Goal: Task Accomplishment & Management: Use online tool/utility

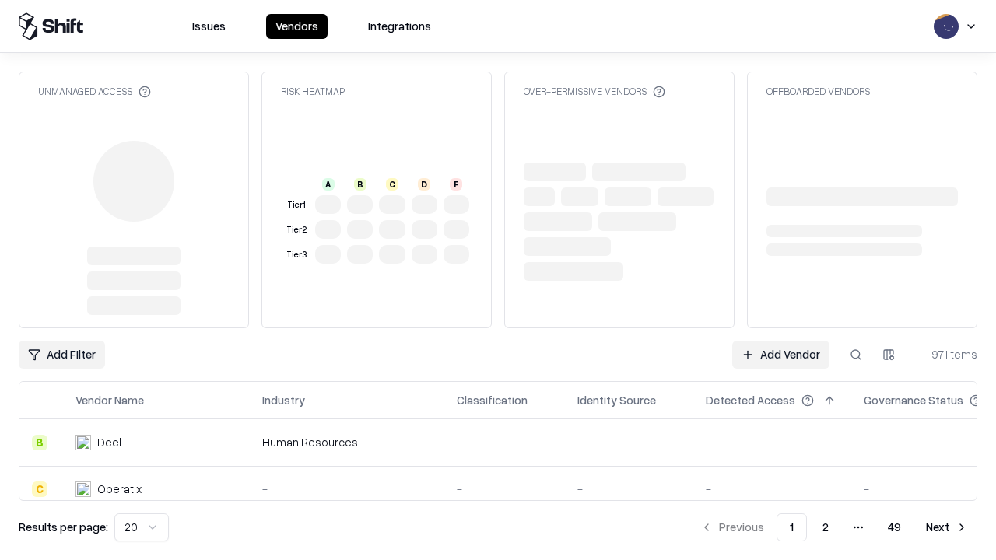
click at [780, 341] on link "Add Vendor" at bounding box center [780, 355] width 97 height 28
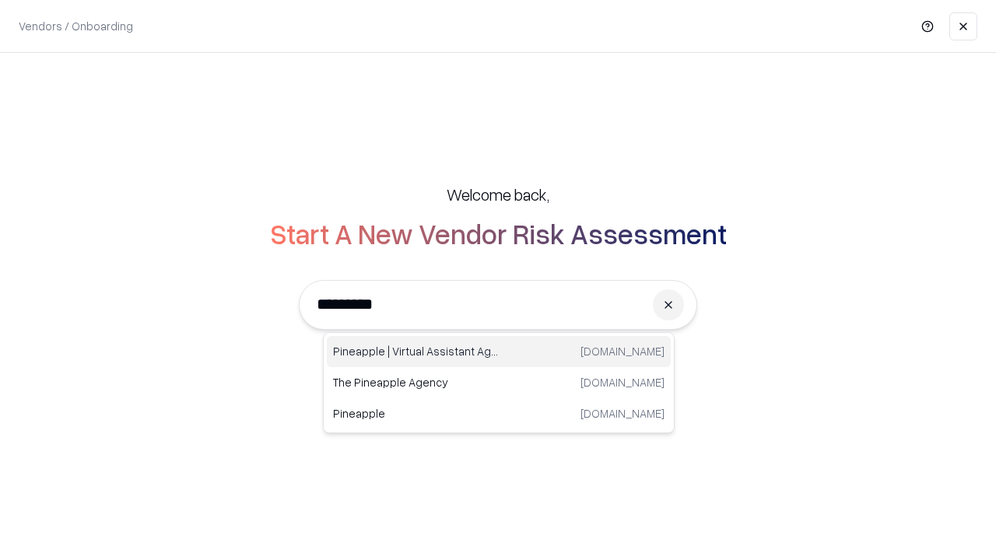
click at [499, 352] on div "Pineapple | Virtual Assistant Agency [DOMAIN_NAME]" at bounding box center [499, 351] width 344 height 31
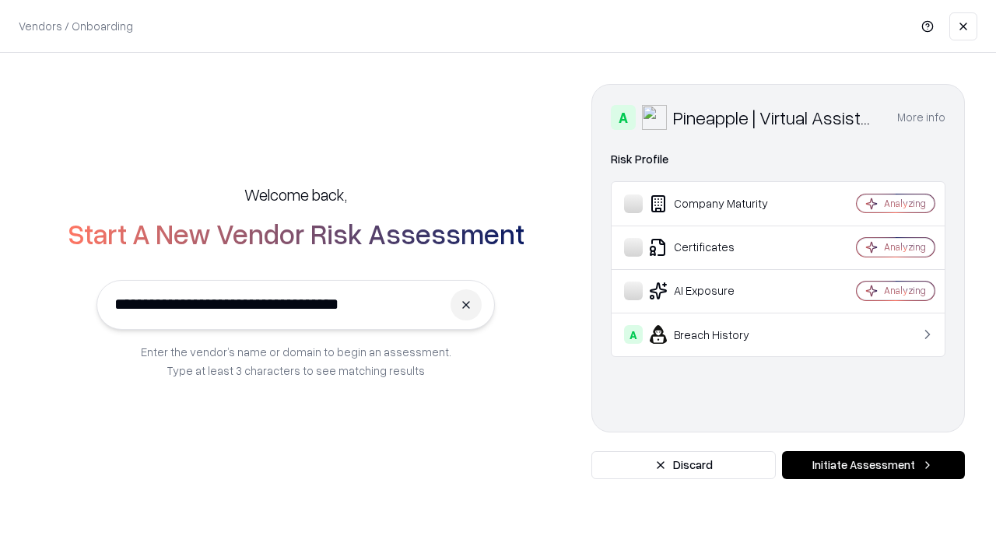
type input "**********"
click at [873, 465] on button "Initiate Assessment" at bounding box center [873, 465] width 183 height 28
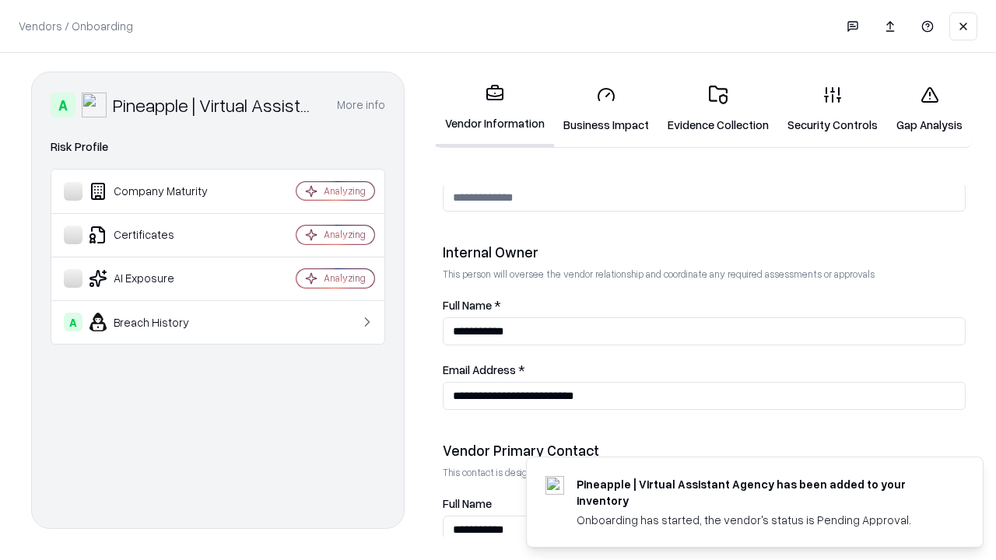
scroll to position [806, 0]
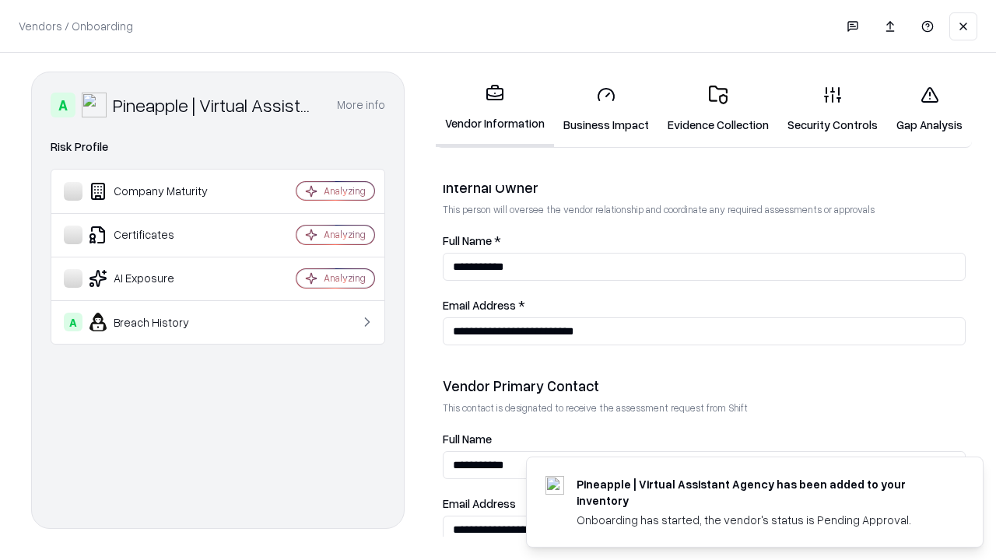
click at [606, 109] on link "Business Impact" at bounding box center [606, 109] width 104 height 72
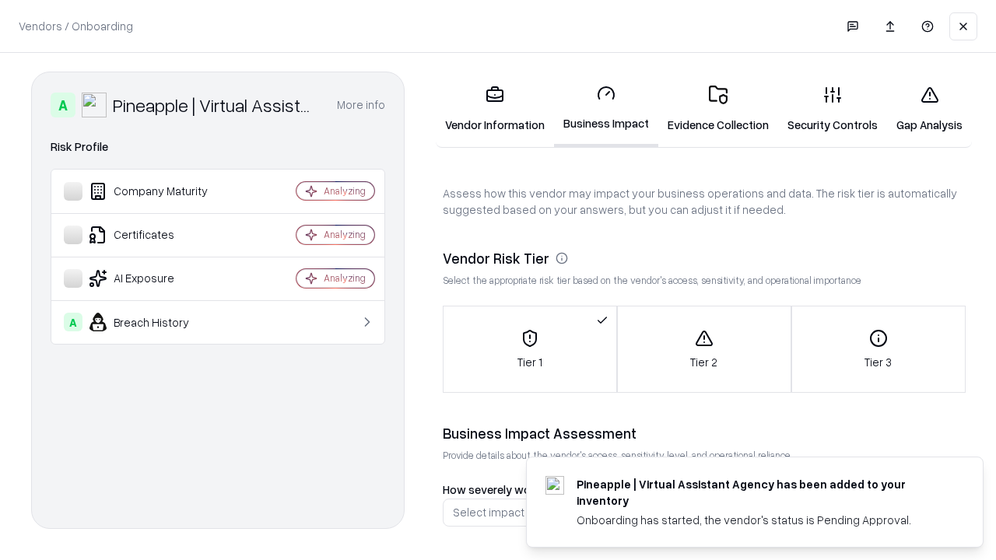
click at [929, 109] on link "Gap Analysis" at bounding box center [929, 109] width 85 height 72
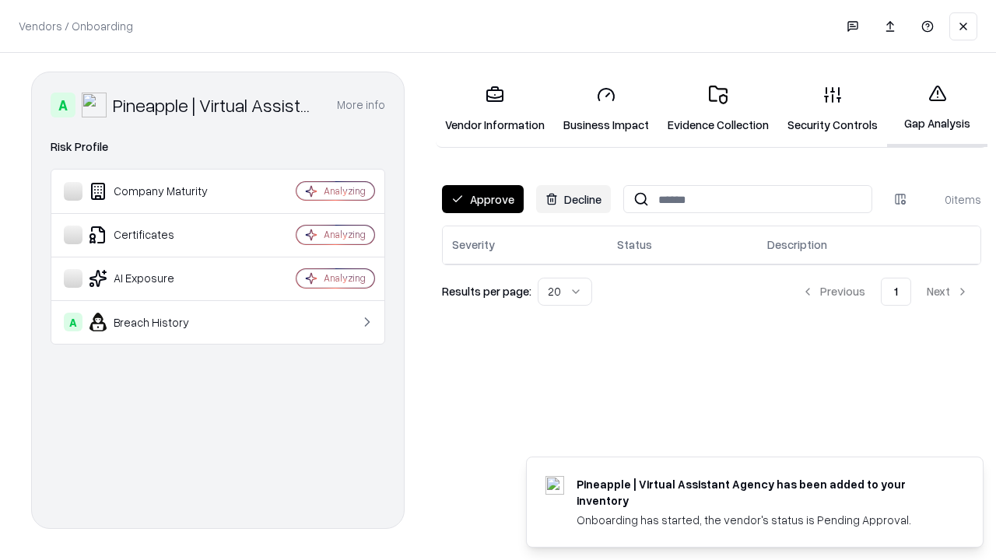
click at [482, 199] on button "Approve" at bounding box center [483, 199] width 82 height 28
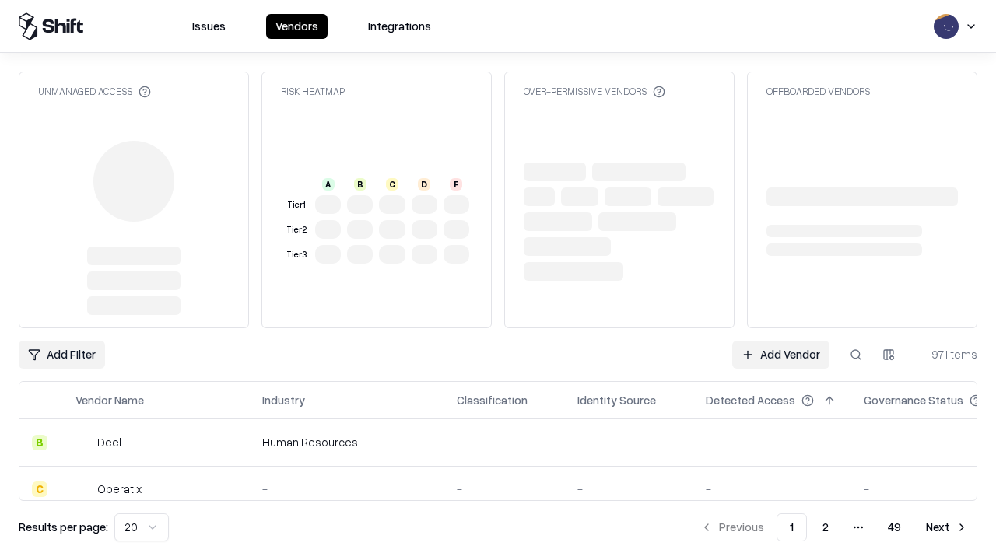
click at [780, 355] on link "Add Vendor" at bounding box center [780, 355] width 97 height 28
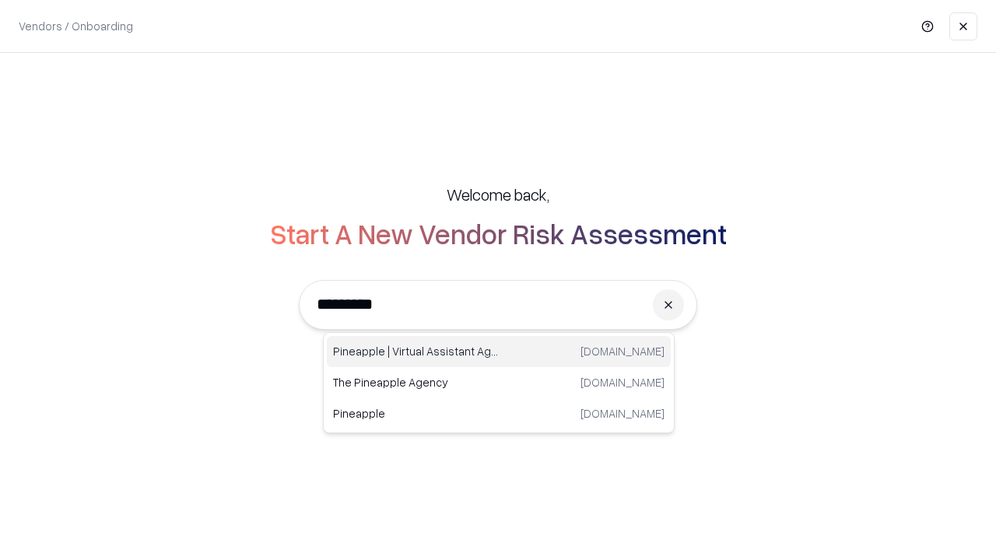
click at [499, 352] on div "Pineapple | Virtual Assistant Agency [DOMAIN_NAME]" at bounding box center [499, 351] width 344 height 31
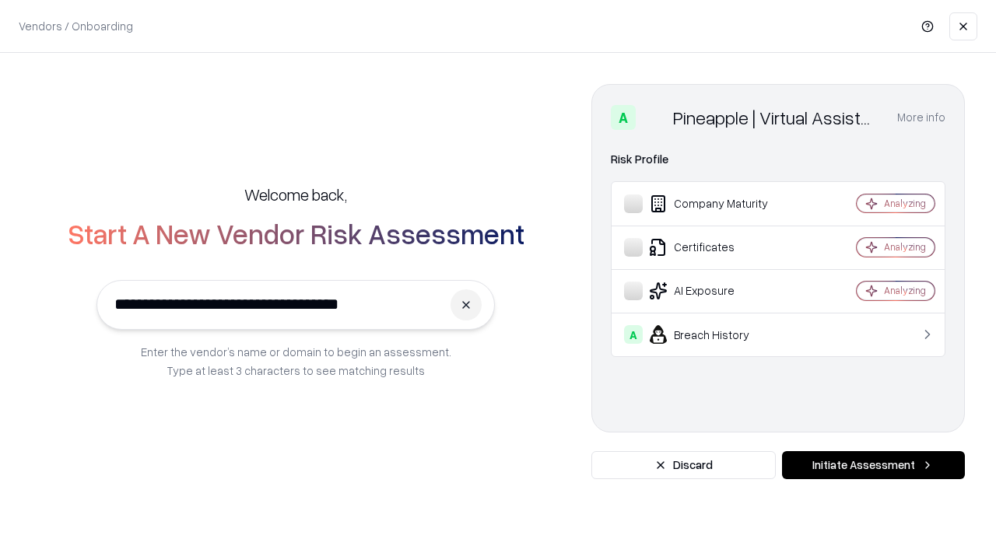
type input "**********"
click at [873, 465] on button "Initiate Assessment" at bounding box center [873, 465] width 183 height 28
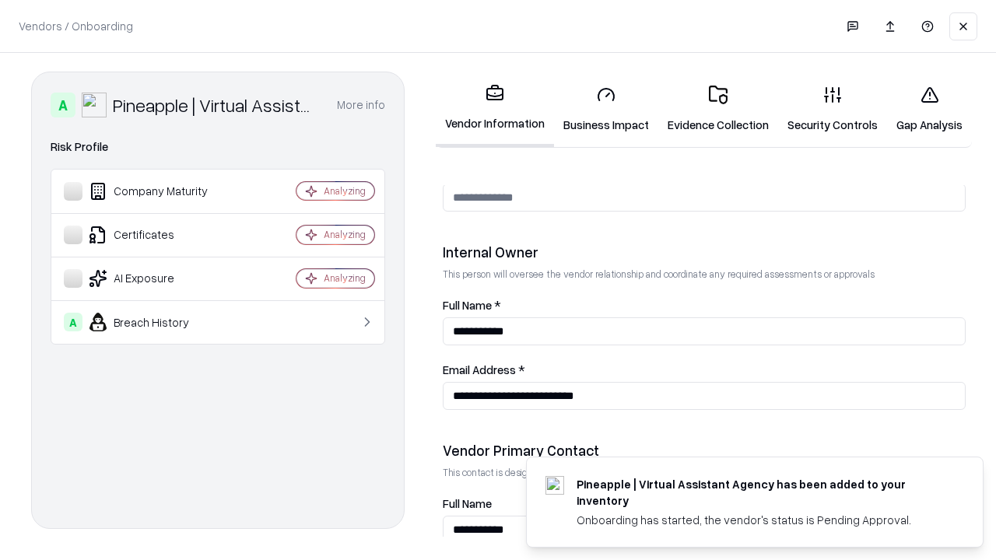
scroll to position [806, 0]
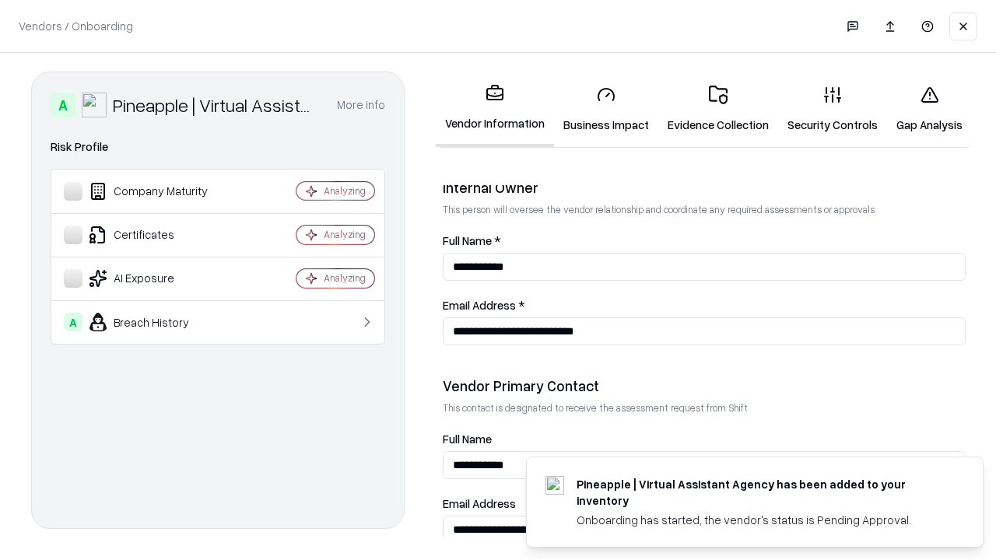
click at [929, 109] on link "Gap Analysis" at bounding box center [929, 109] width 85 height 72
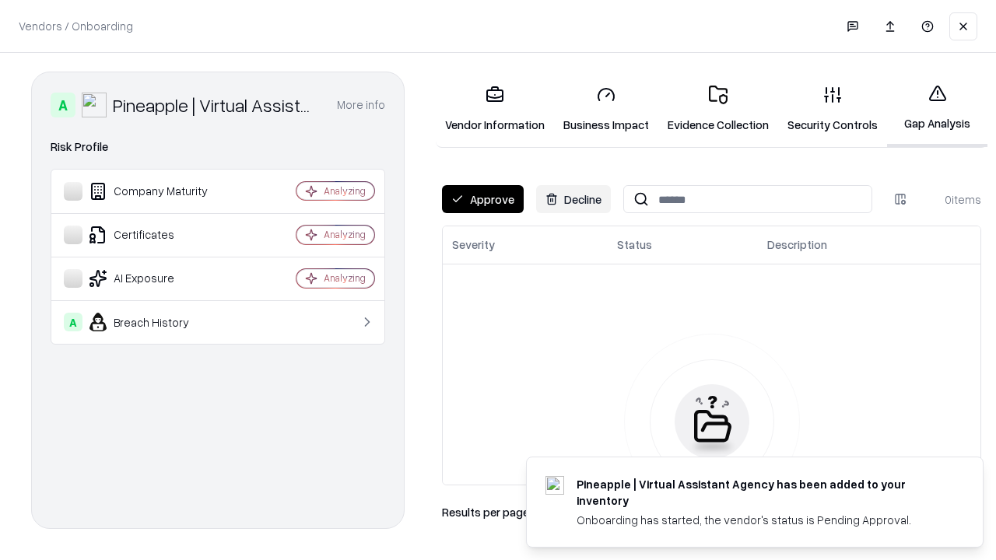
click at [482, 199] on button "Approve" at bounding box center [483, 199] width 82 height 28
